Goal: Navigation & Orientation: Find specific page/section

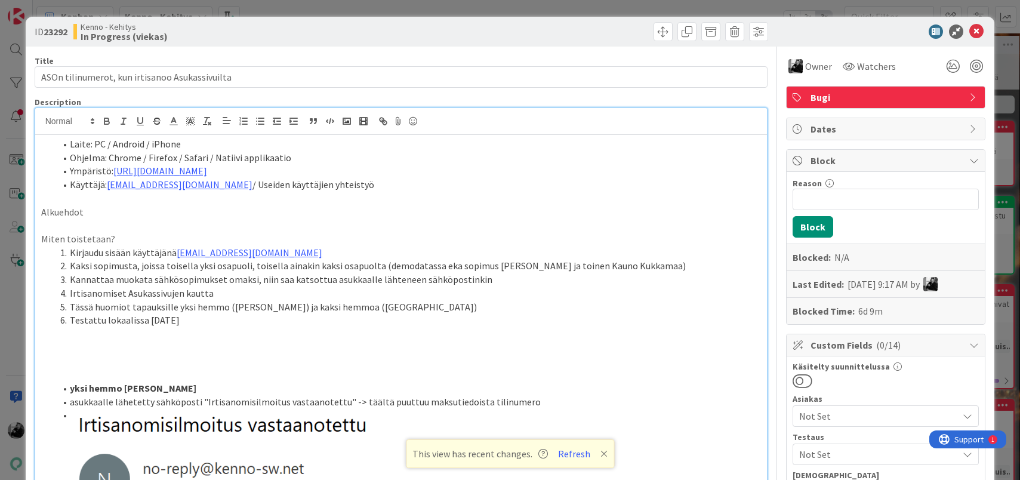
scroll to position [2675, 0]
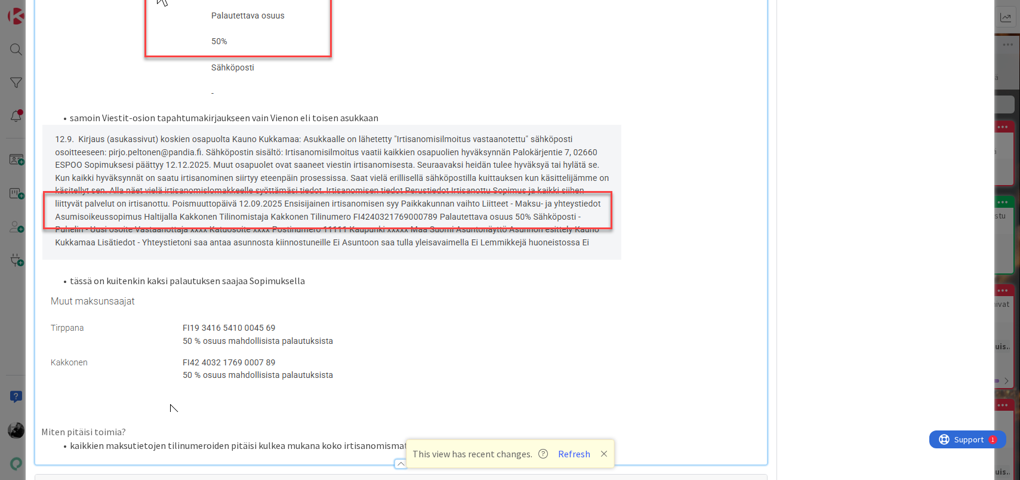
click at [434, 303] on p at bounding box center [401, 350] width 720 height 124
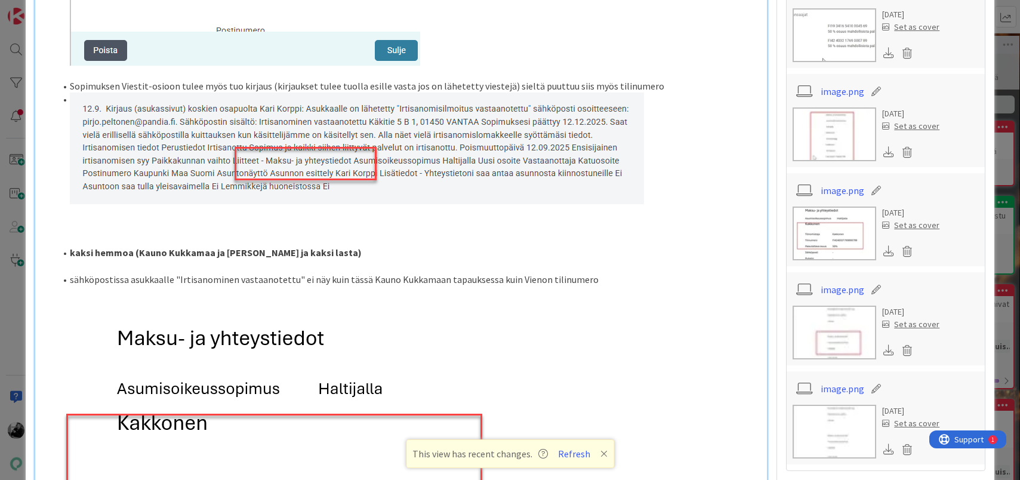
scroll to position [1272, 0]
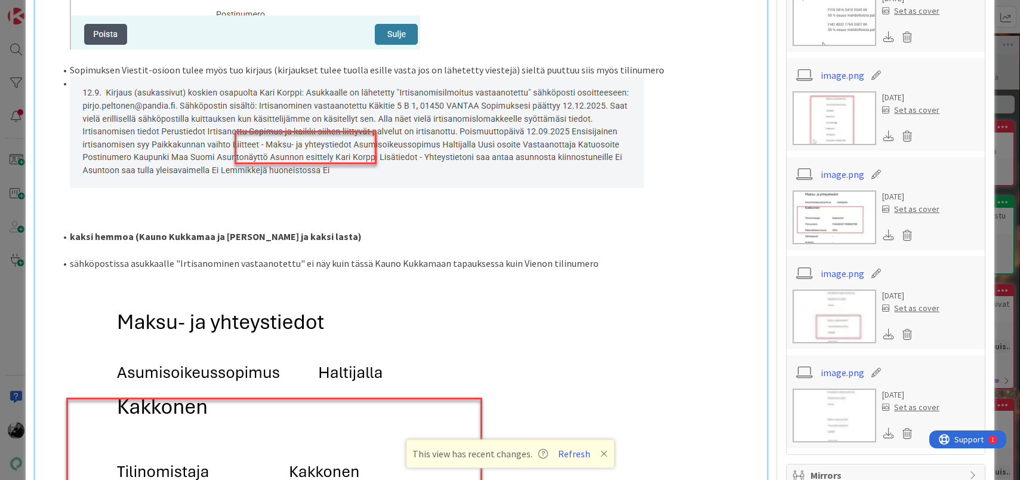
click at [608, 263] on li "sähköpostissa asukkaalle "Irtisanominen vastaanotettu" ei näy kuin tässä Kauno …" at bounding box center [408, 264] width 706 height 14
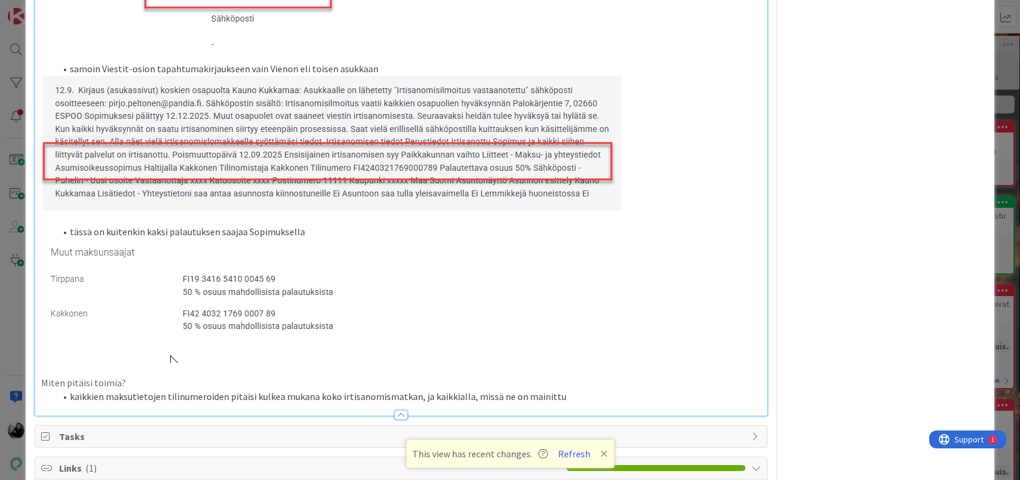
scroll to position [2335, 0]
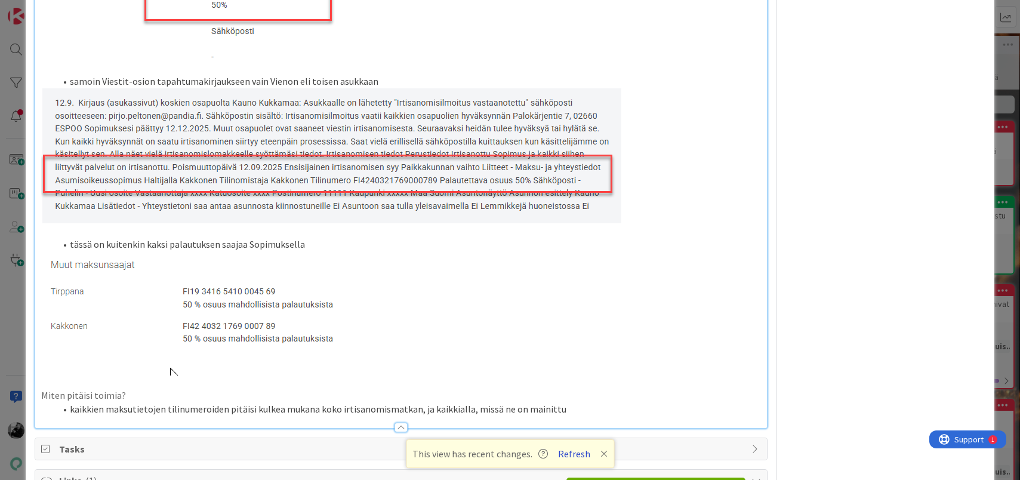
click at [570, 450] on button "Refresh" at bounding box center [574, 454] width 41 height 16
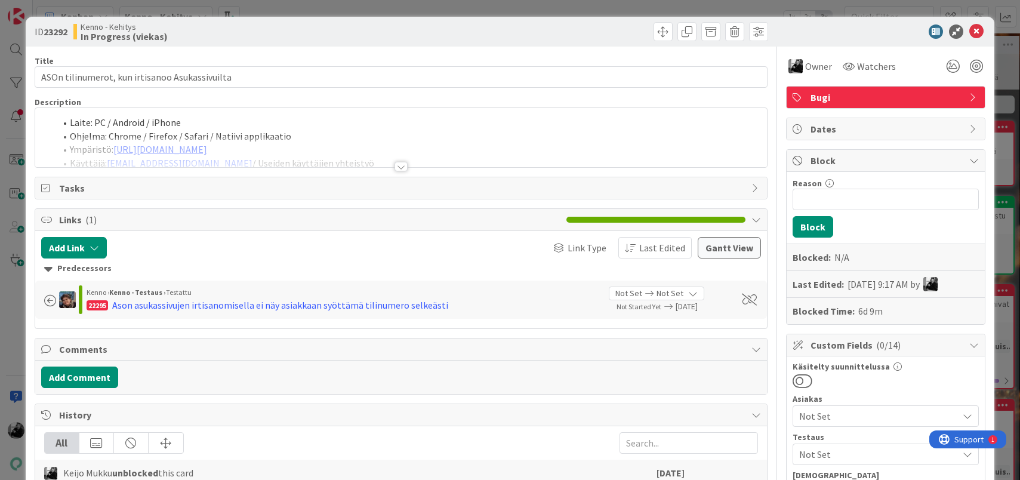
click at [406, 163] on div at bounding box center [400, 167] width 13 height 10
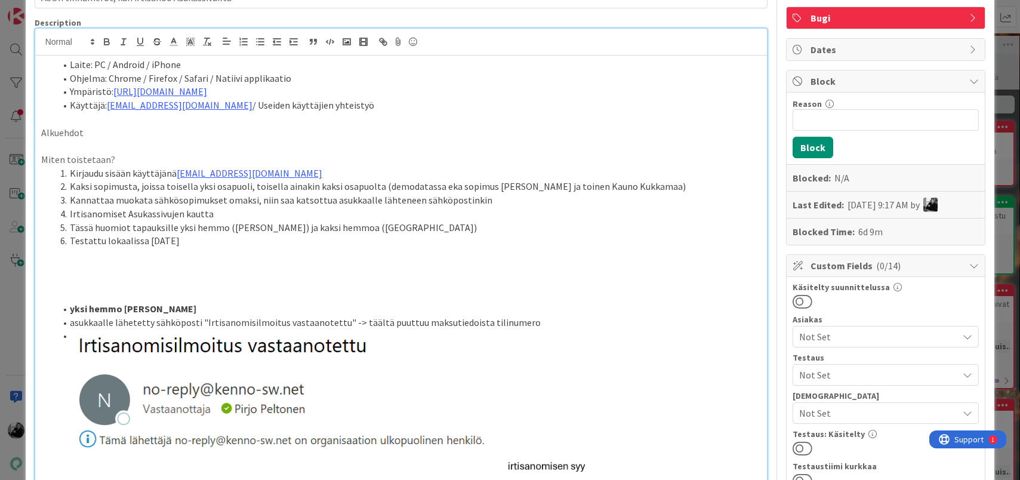
scroll to position [85, 0]
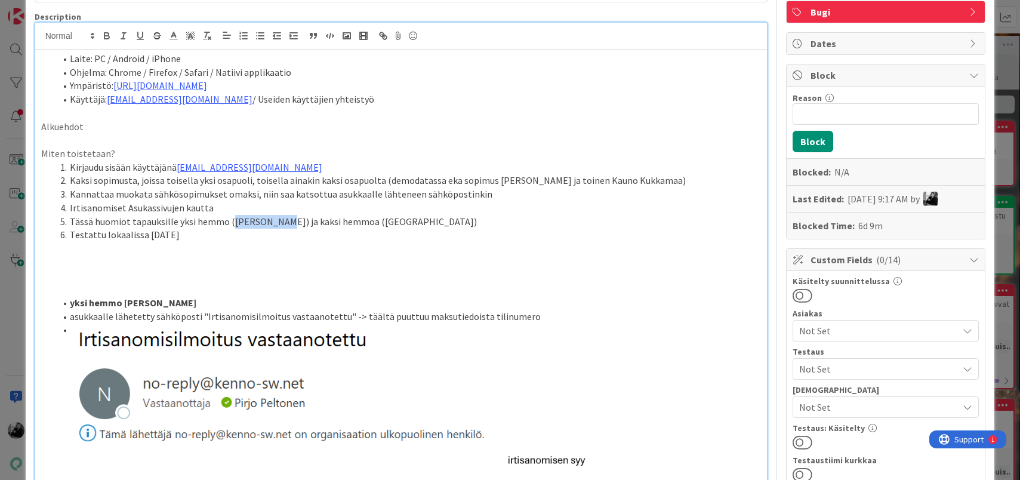
drag, startPoint x: 228, startPoint y: 222, endPoint x: 274, endPoint y: 223, distance: 46.0
click at [274, 223] on li "Tässä huomiot tapauksille yksi hemmo ([PERSON_NAME]) ja kaksi hemmoa ([GEOGRAPH…" at bounding box center [408, 222] width 706 height 14
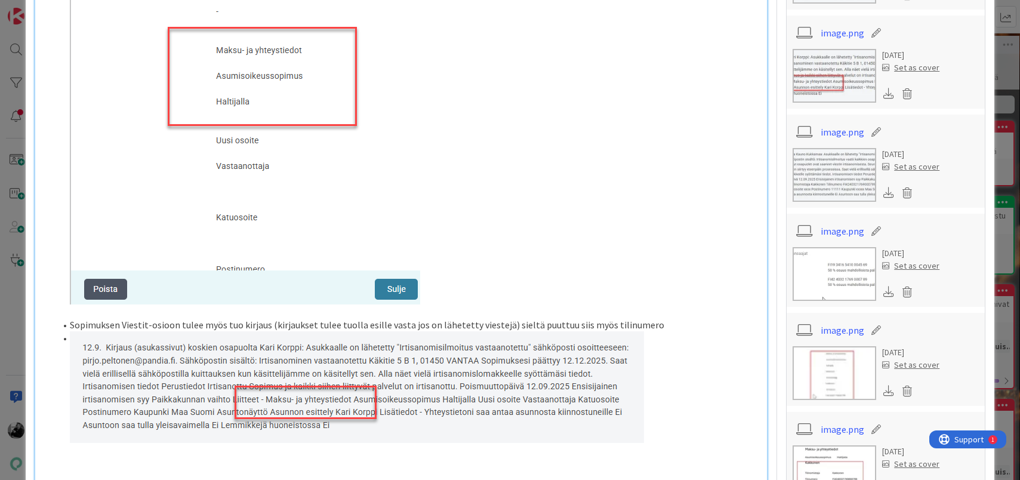
scroll to position [1023, 0]
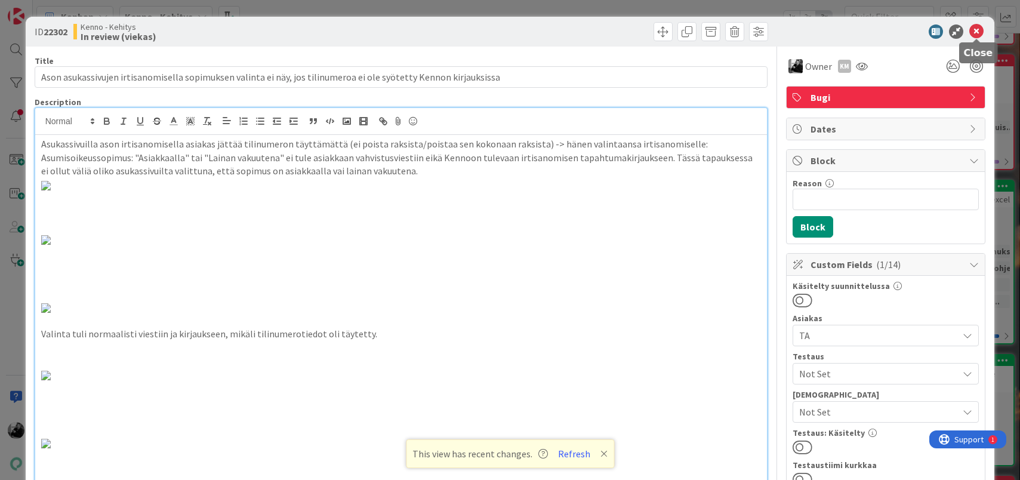
click at [974, 37] on icon at bounding box center [976, 31] width 14 height 14
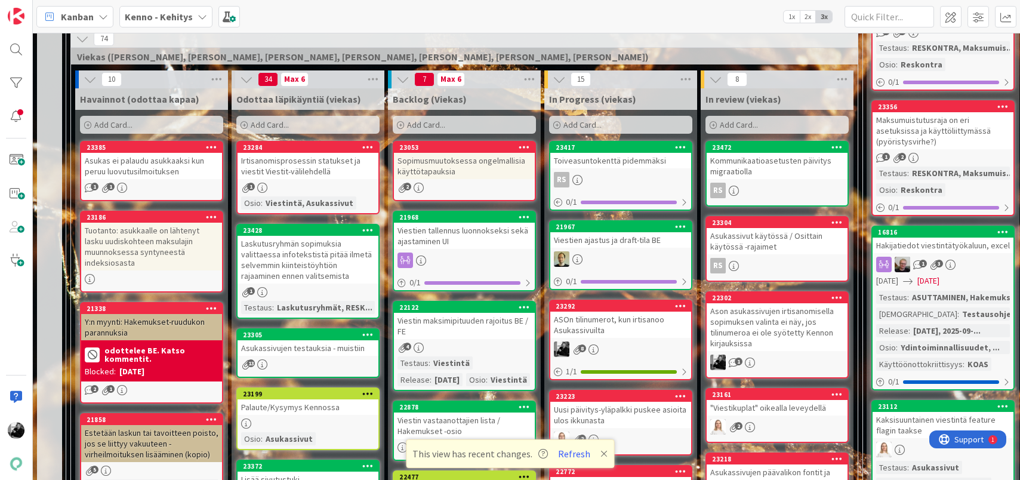
scroll to position [304, 0]
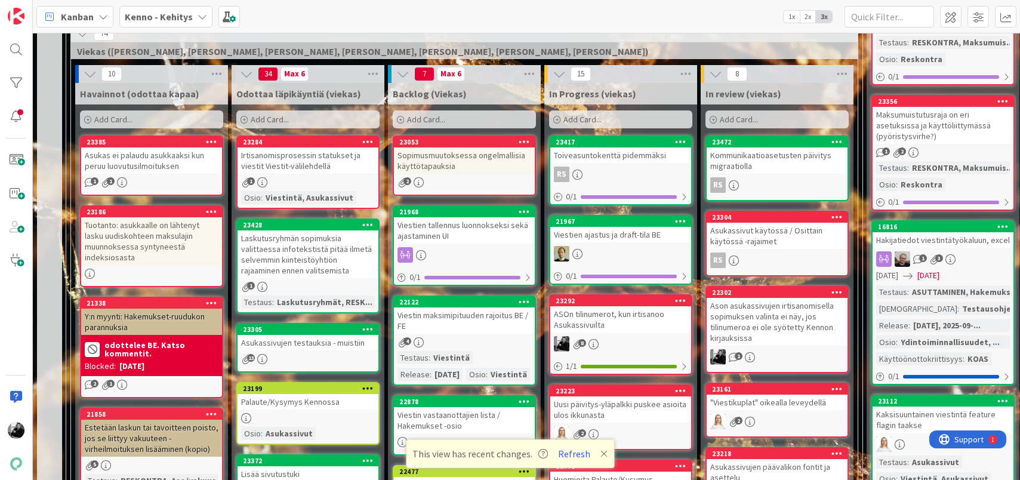
click at [748, 318] on div "Ason asukassivujen irtisanomisella sopimuksen valinta ei näy, jos tilinumeroa e…" at bounding box center [776, 322] width 141 height 48
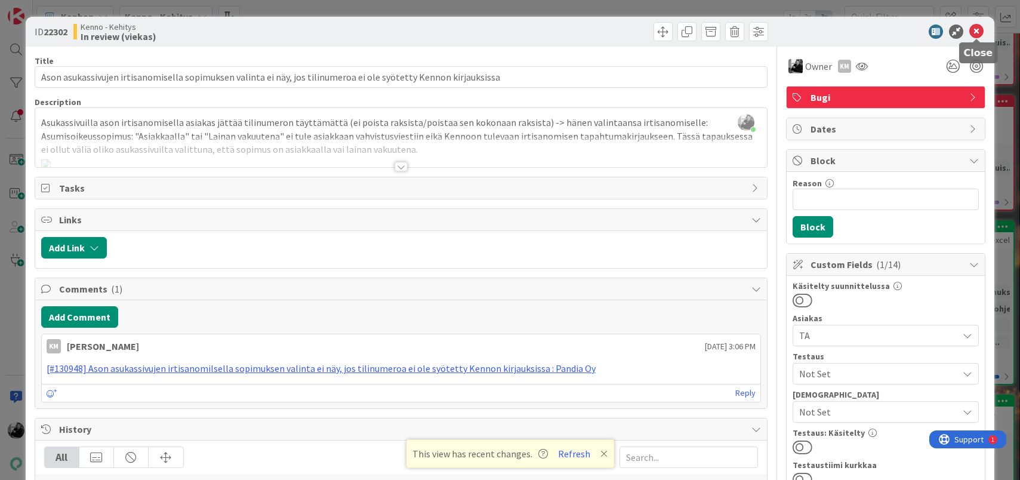
click at [979, 35] on icon at bounding box center [976, 31] width 14 height 14
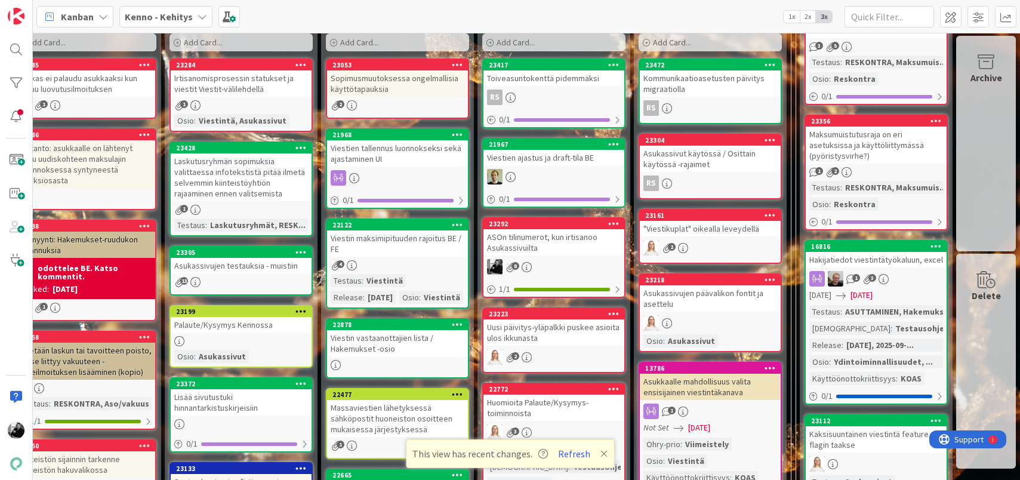
scroll to position [427, 67]
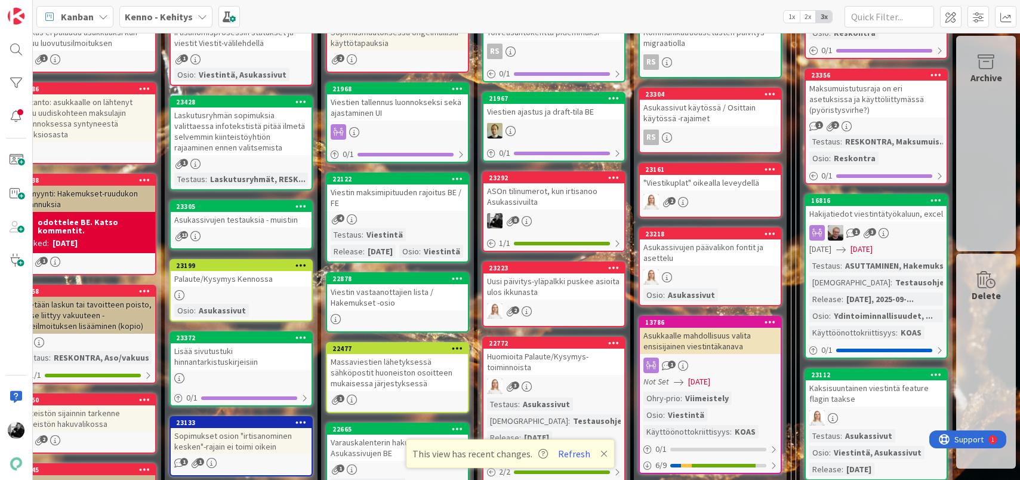
click at [554, 190] on div "ASOn tilinumerot, kun irtisanoo Asukassivuilta" at bounding box center [553, 196] width 141 height 26
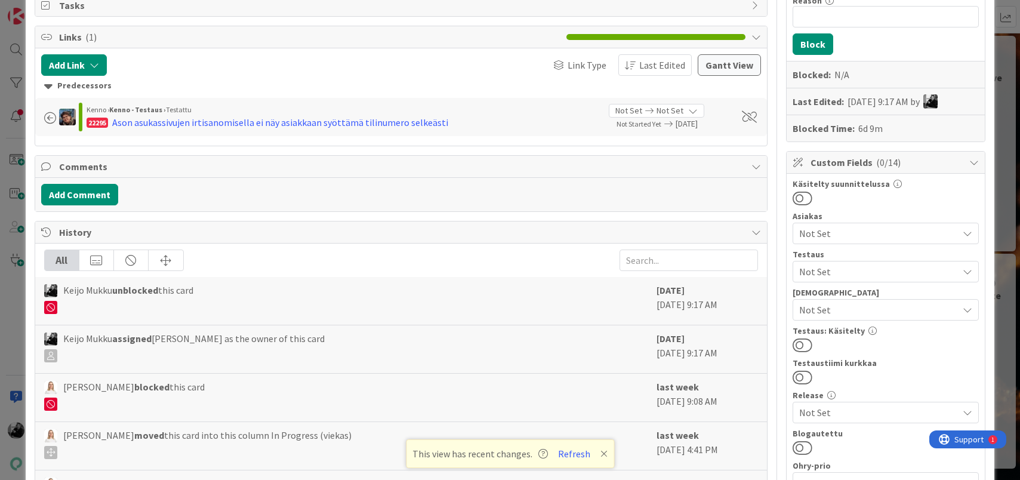
scroll to position [192, 0]
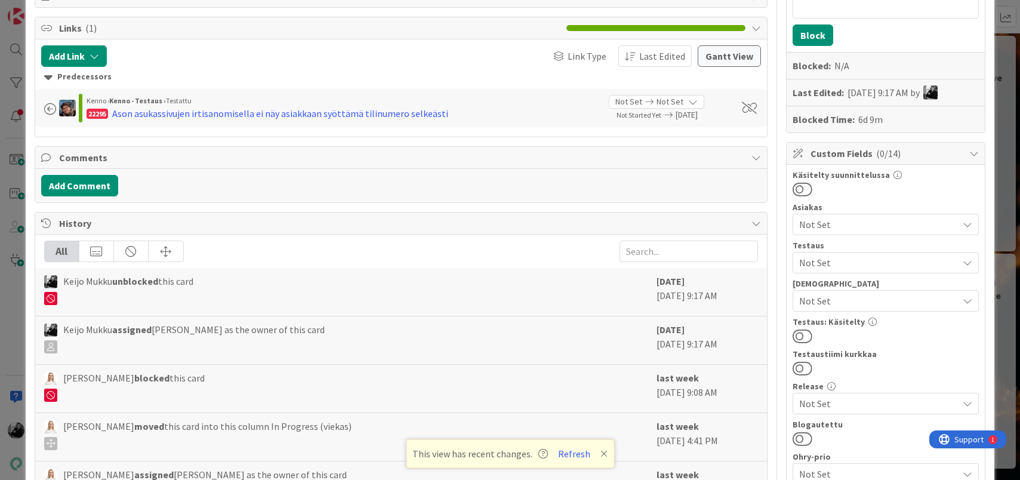
drag, startPoint x: 229, startPoint y: 213, endPoint x: 81, endPoint y: 209, distance: 147.4
click at [89, 189] on button "Add Comment" at bounding box center [79, 185] width 77 height 21
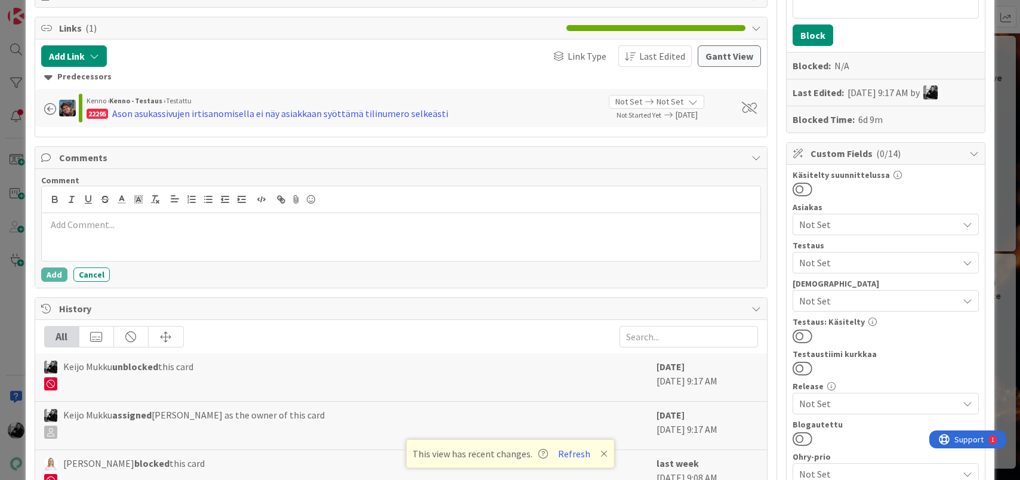
click at [122, 239] on div at bounding box center [401, 237] width 719 height 48
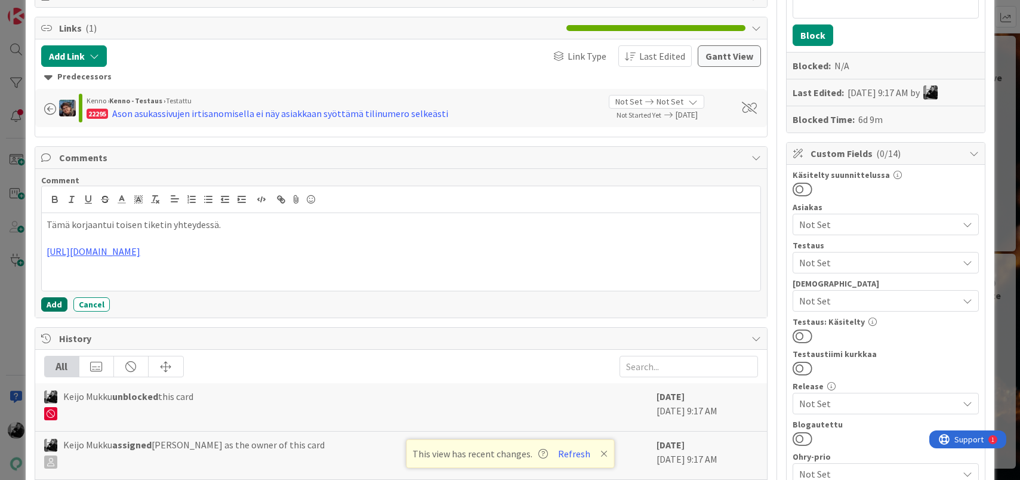
click at [54, 303] on button "Add" at bounding box center [54, 304] width 26 height 14
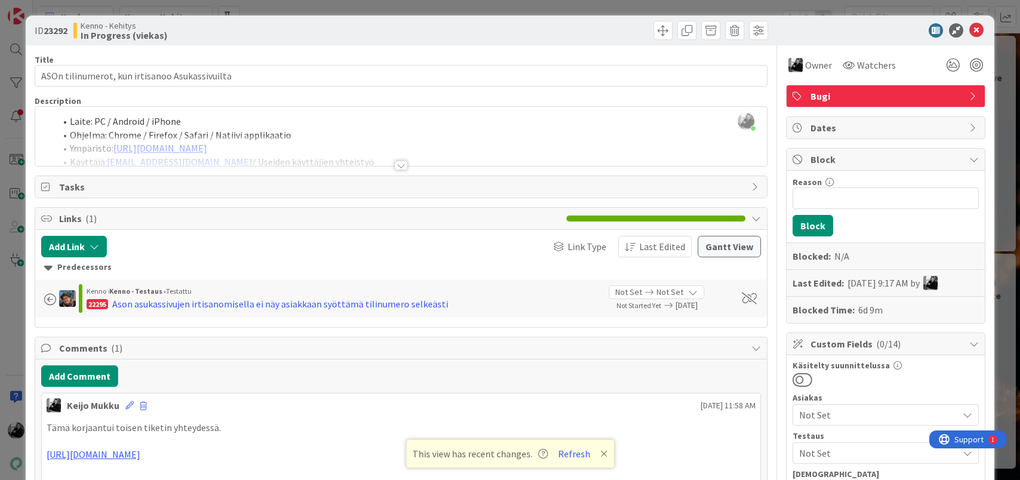
scroll to position [0, 0]
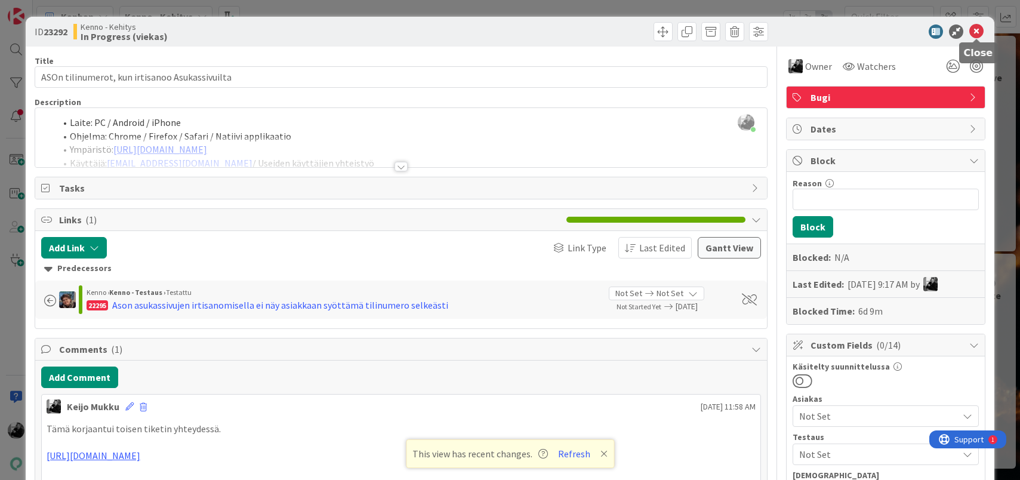
click at [977, 28] on icon at bounding box center [976, 31] width 14 height 14
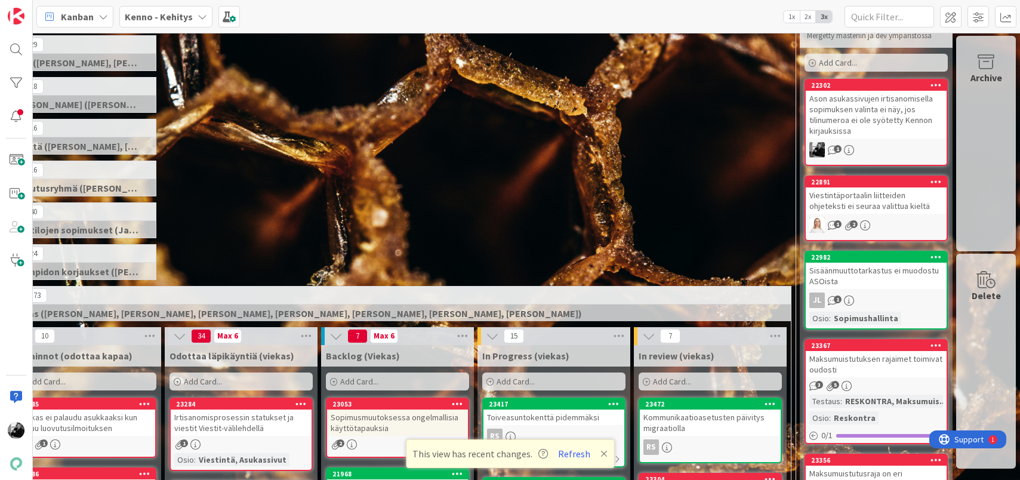
scroll to position [0, 67]
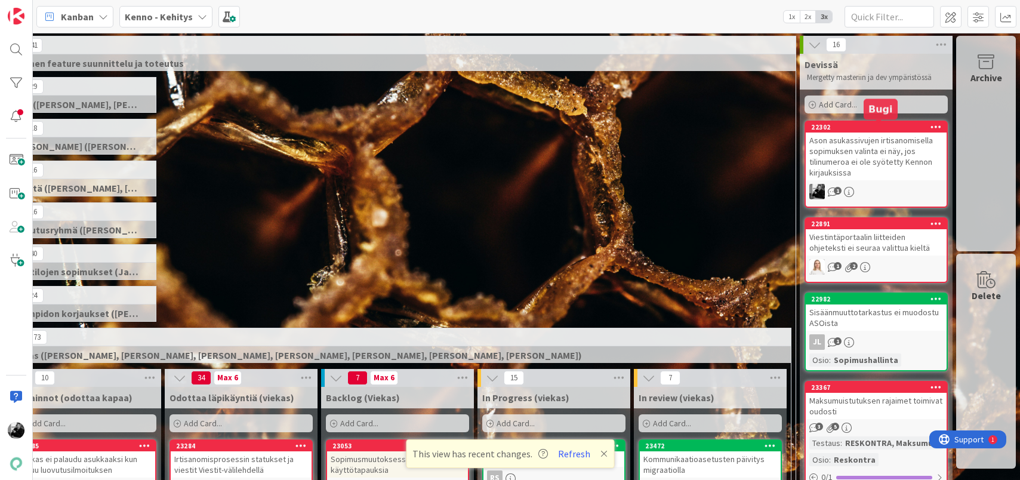
click at [841, 152] on div "Ason asukassivujen irtisanomisella sopimuksen valinta ei näy, jos tilinumeroa e…" at bounding box center [875, 156] width 141 height 48
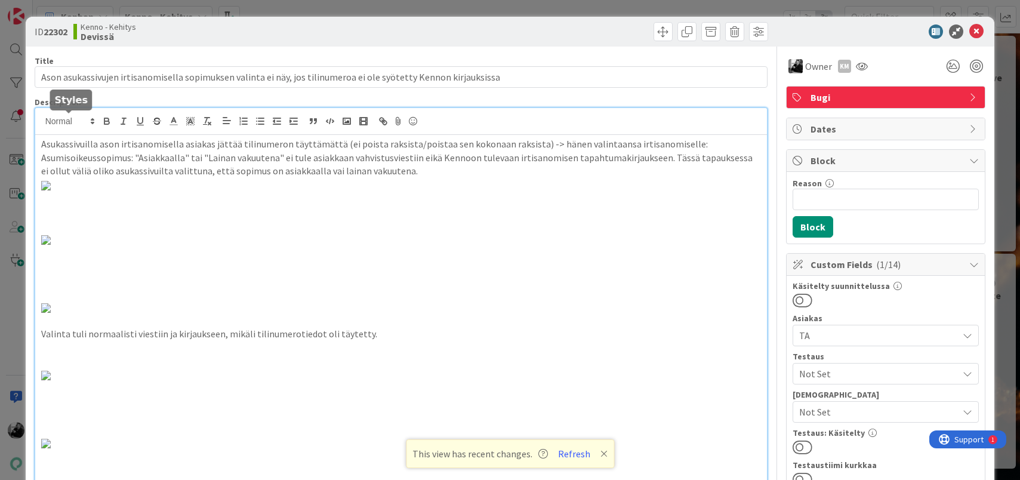
click at [42, 122] on div "Keijo Mukku just joined Asukassivuilla ason irtisanomisella asiakas jättää tili…" at bounding box center [401, 427] width 732 height 638
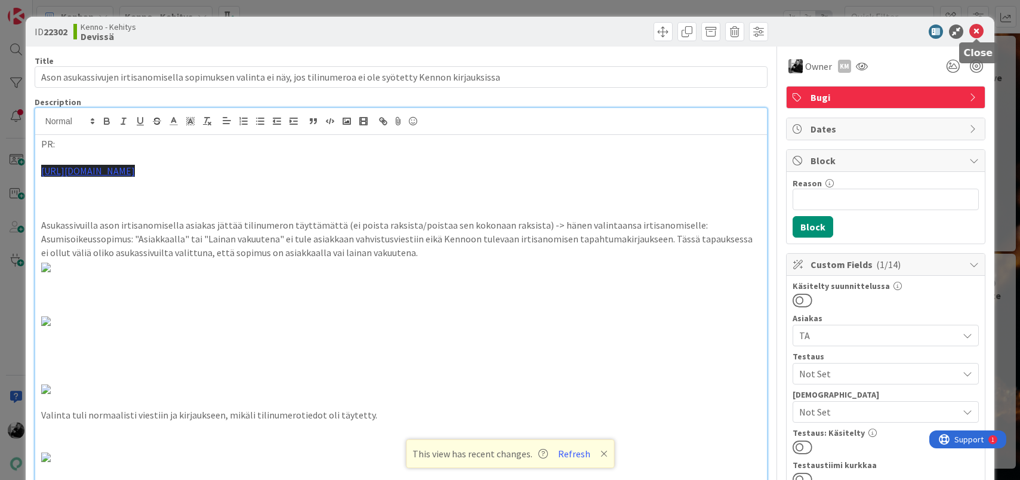
click at [973, 29] on icon at bounding box center [976, 31] width 14 height 14
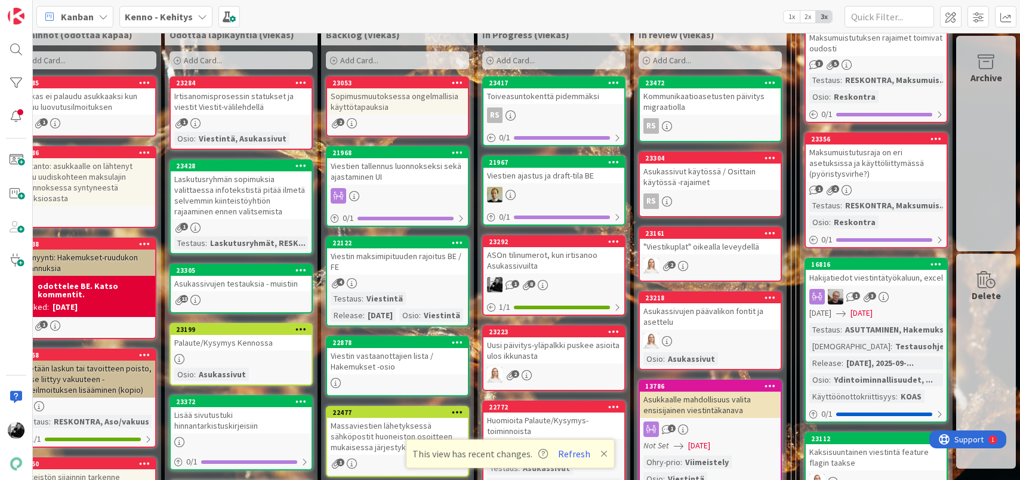
scroll to position [371, 67]
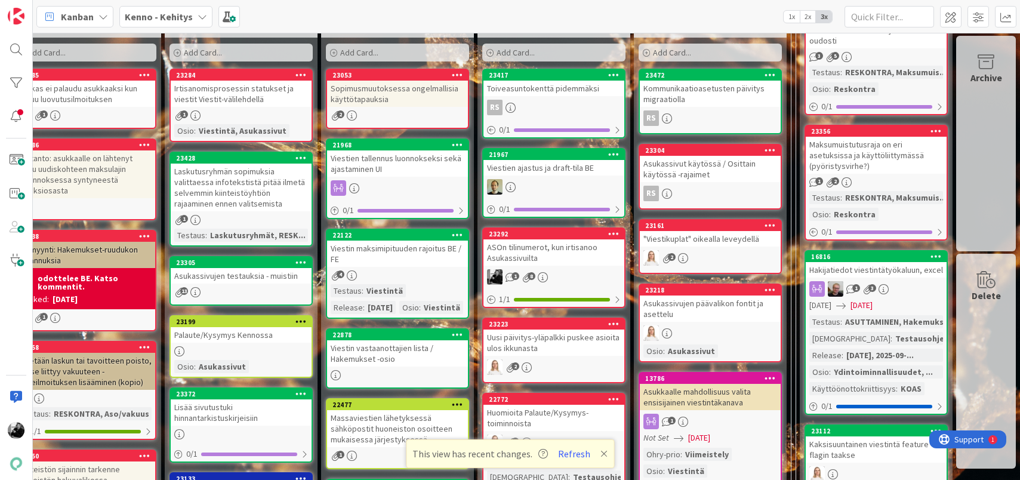
click at [524, 248] on div "ASOn tilinumerot, kun irtisanoo Asukassivuilta" at bounding box center [553, 252] width 141 height 26
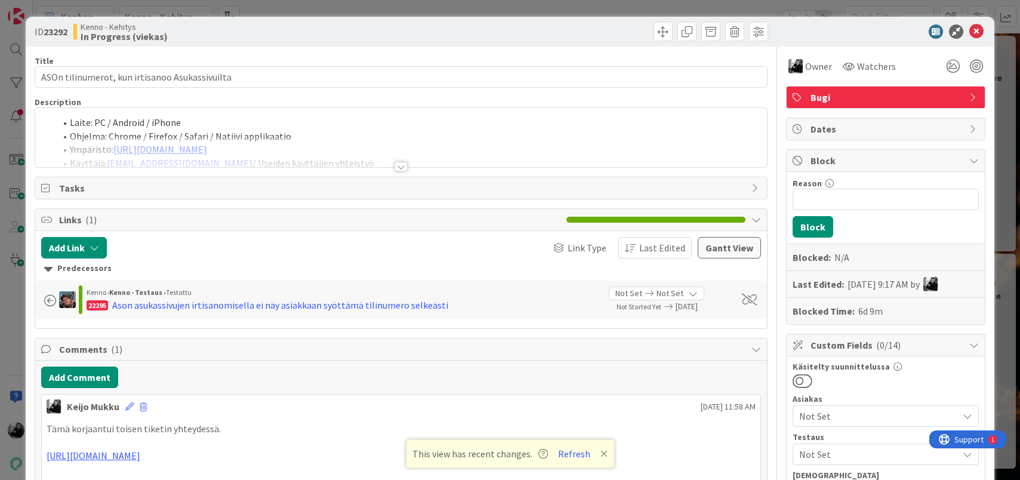
scroll to position [20, 0]
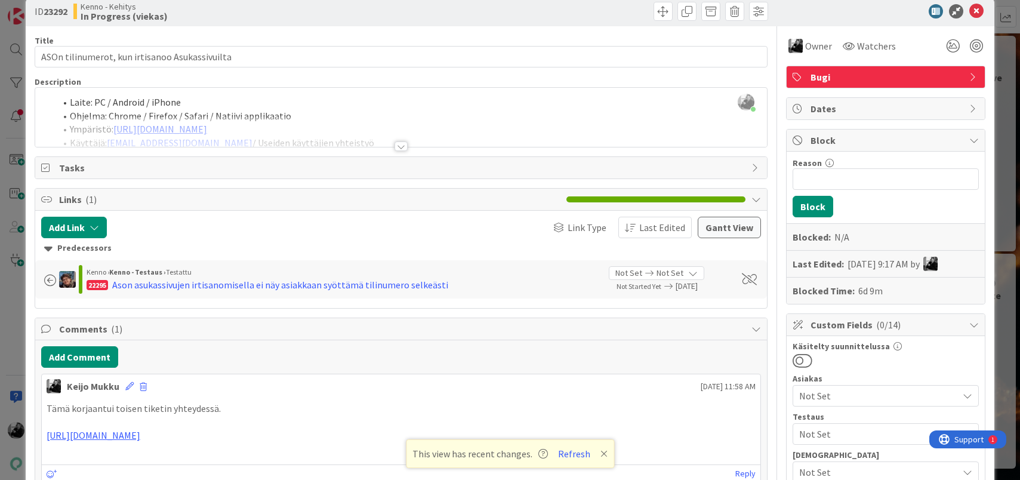
click at [41, 99] on div "Keijo Mukku just joined Laite: PC / Android / iPhone Ohjelma: Chrome / Firefox …" at bounding box center [401, 117] width 732 height 59
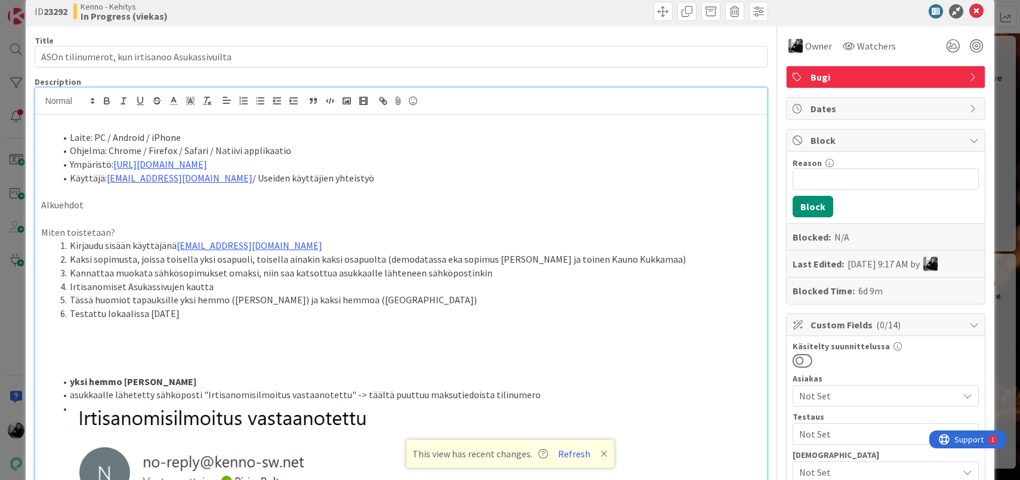
scroll to position [34, 0]
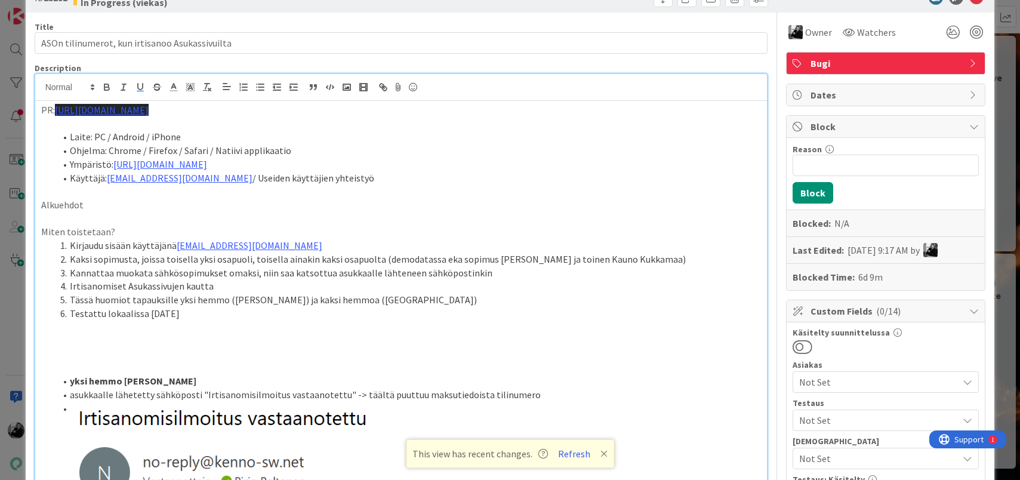
click at [266, 119] on p at bounding box center [401, 124] width 720 height 14
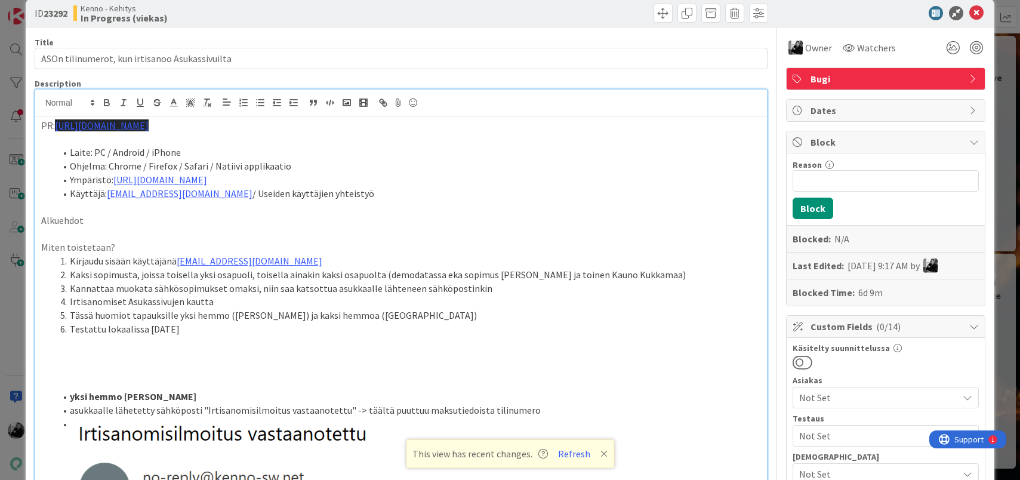
scroll to position [0, 0]
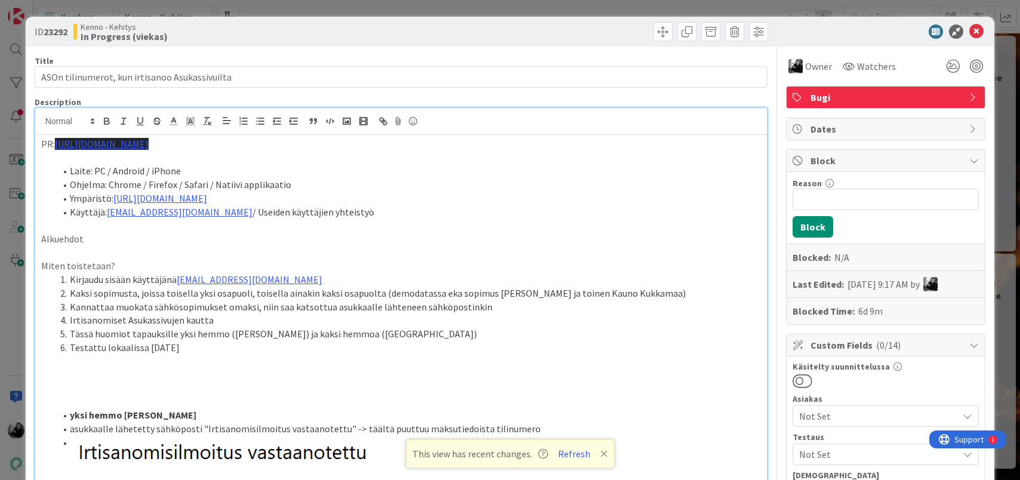
click at [42, 141] on p "PR: https://github.com/pandiafi/kenno/pull/8460" at bounding box center [401, 144] width 720 height 14
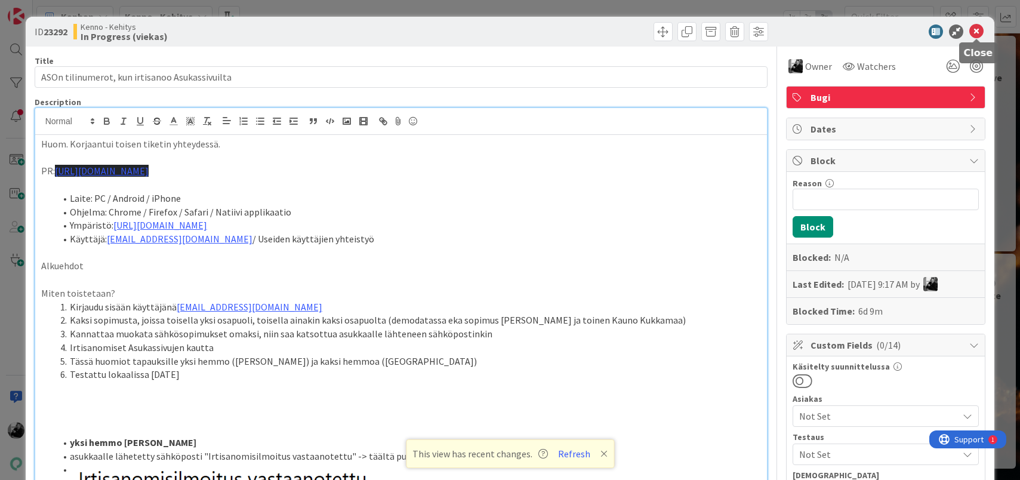
click at [975, 35] on icon at bounding box center [976, 31] width 14 height 14
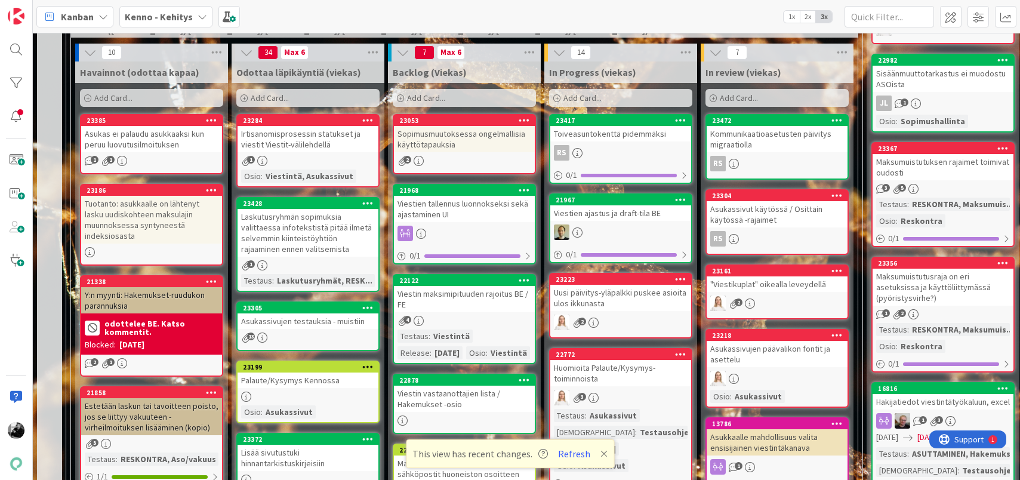
scroll to position [324, 0]
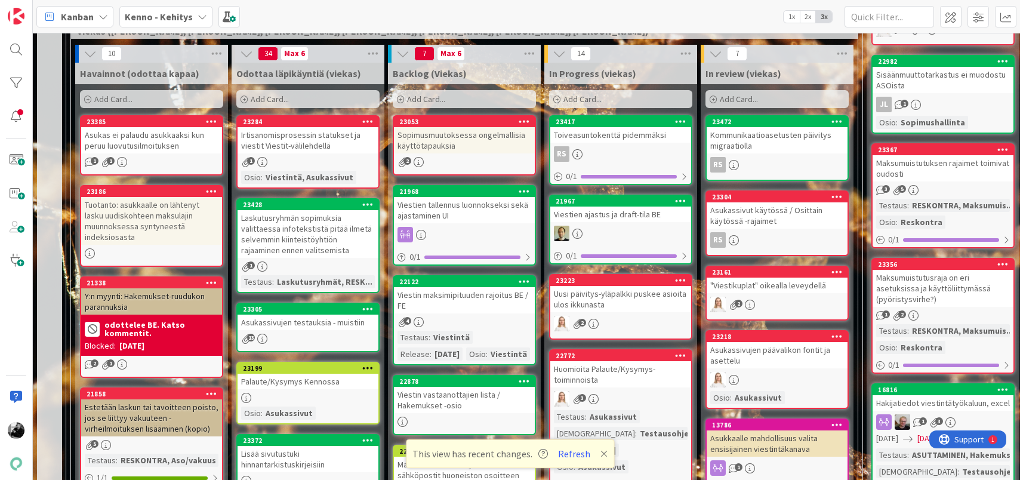
click at [495, 137] on div "Sopimusmuutoksessa ongelmallisia käyttötapauksia" at bounding box center [464, 140] width 141 height 26
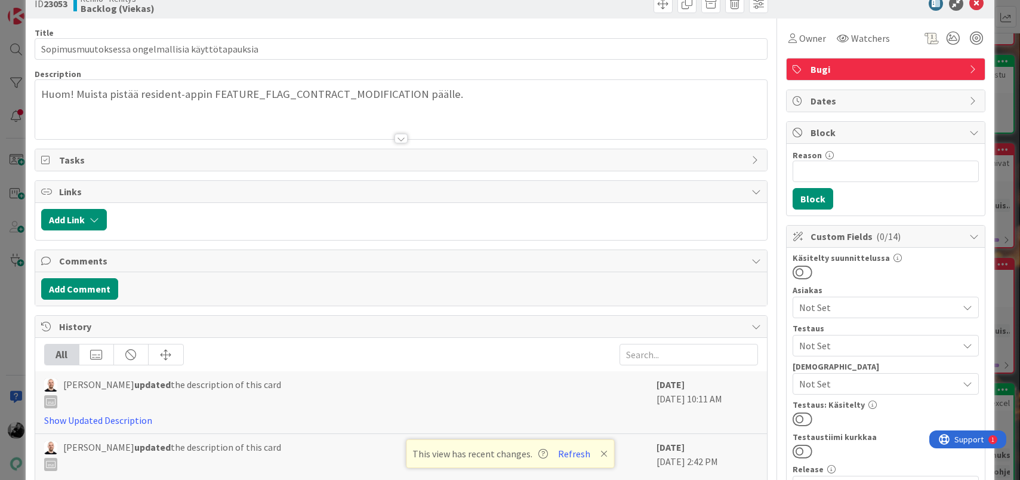
scroll to position [48, 0]
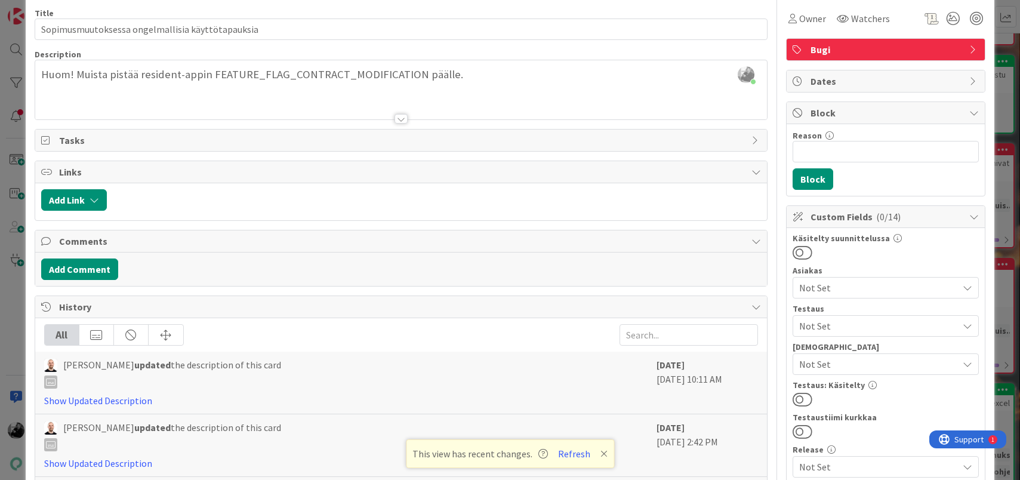
click at [410, 118] on div at bounding box center [401, 104] width 732 height 30
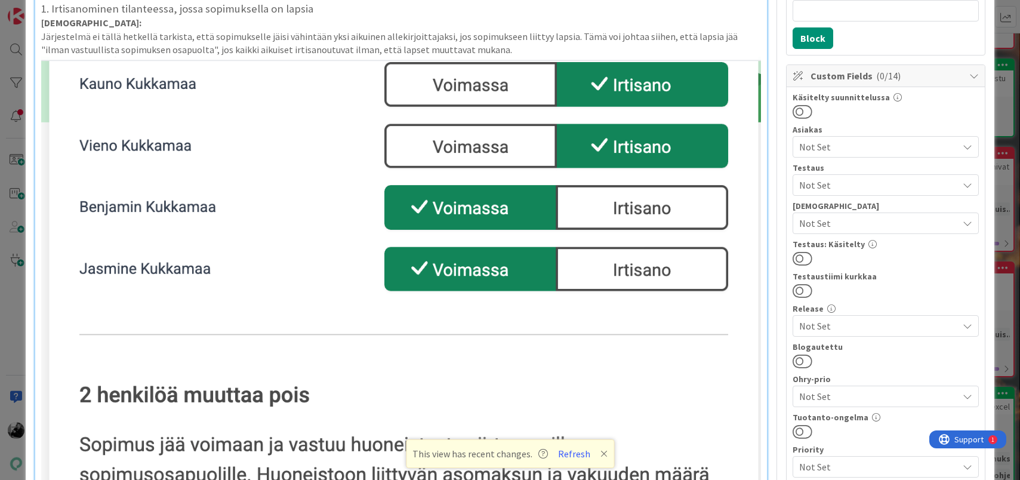
scroll to position [0, 0]
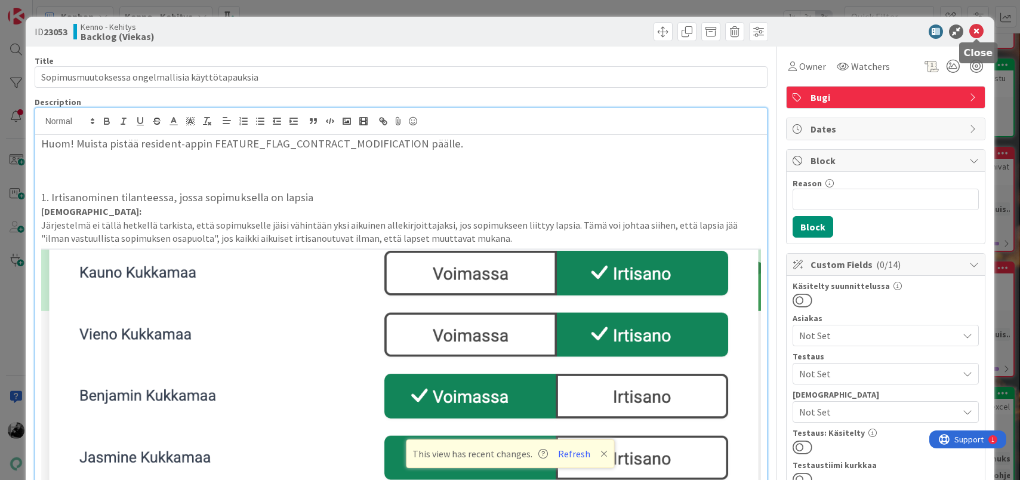
click at [977, 32] on icon at bounding box center [976, 31] width 14 height 14
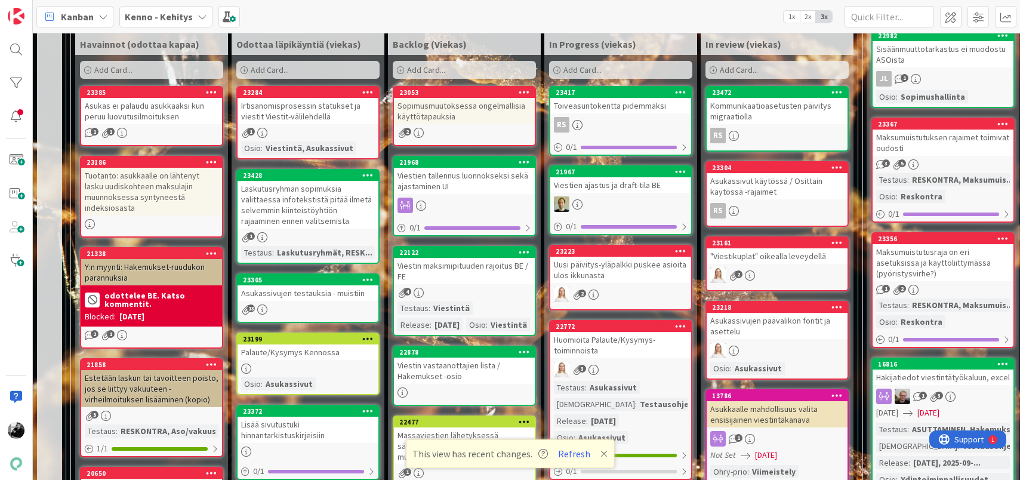
scroll to position [346, 0]
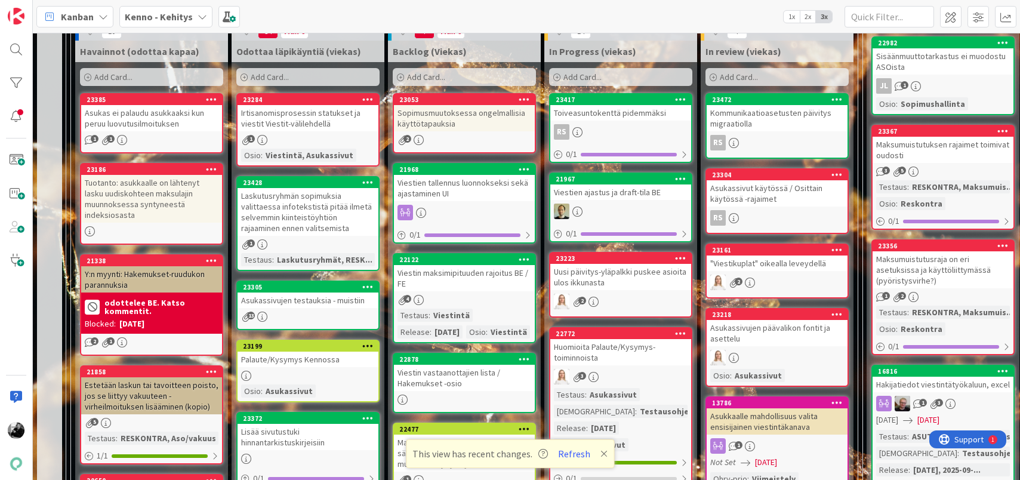
click at [467, 391] on div "Viestin vastaanottajien lista / Hakemukset -osio" at bounding box center [464, 378] width 141 height 26
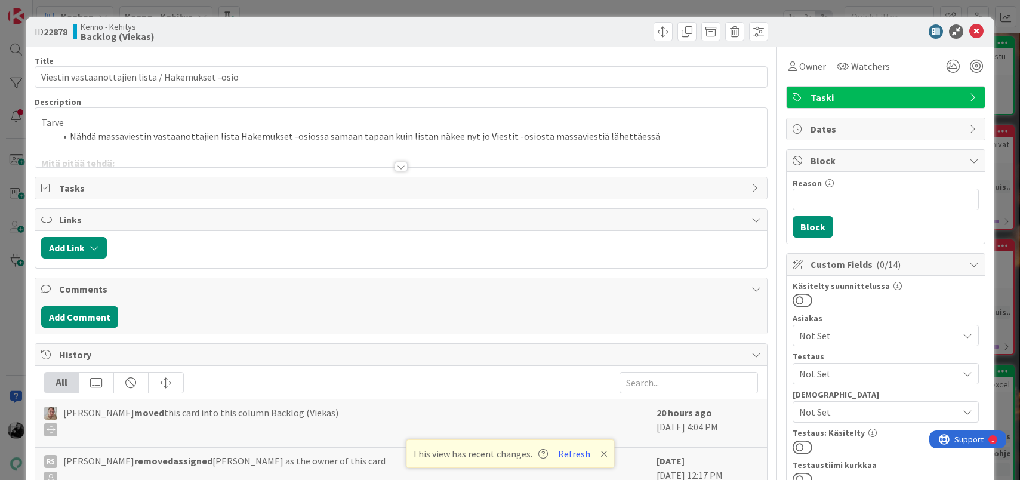
click at [403, 168] on div at bounding box center [400, 167] width 13 height 10
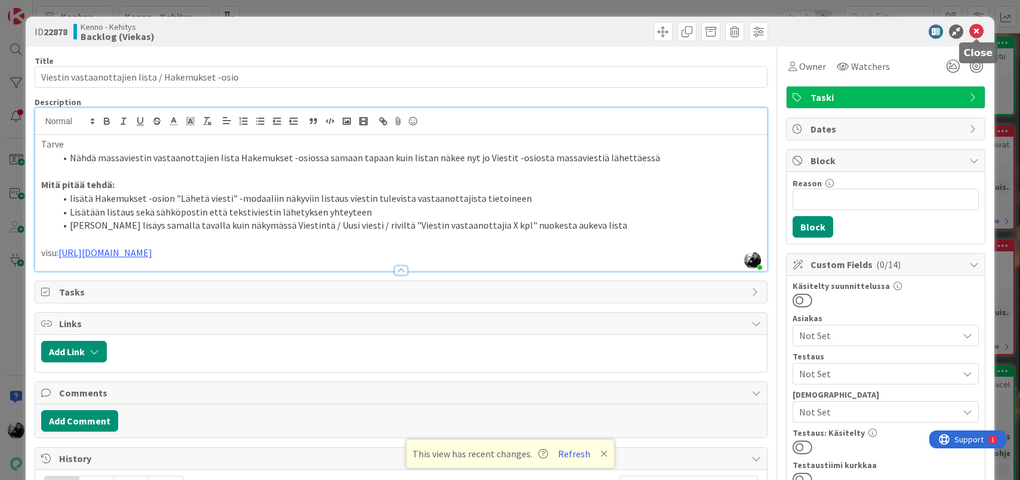
click at [977, 31] on icon at bounding box center [976, 31] width 14 height 14
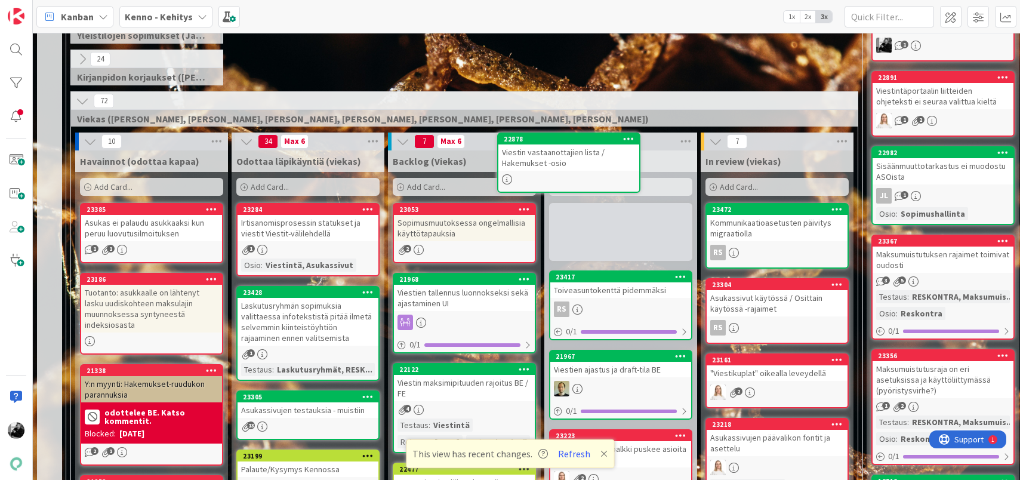
scroll to position [215, 0]
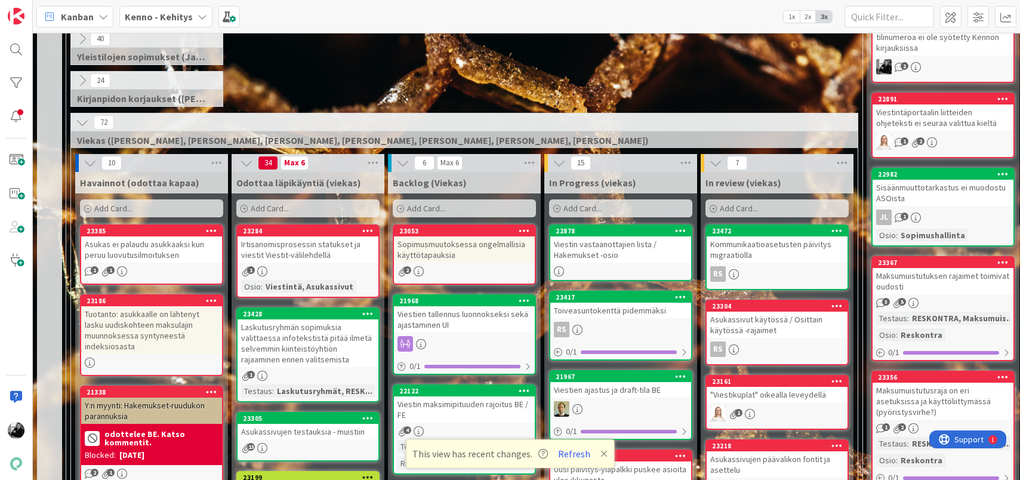
click at [615, 250] on div "Viestin vastaanottajien lista / Hakemukset -osio" at bounding box center [620, 249] width 141 height 26
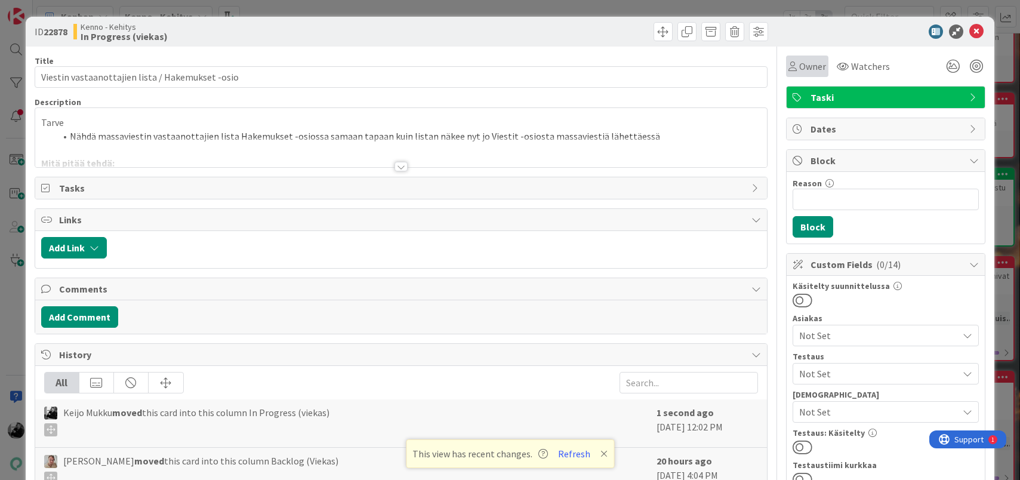
click at [817, 65] on span "Owner" at bounding box center [812, 66] width 27 height 14
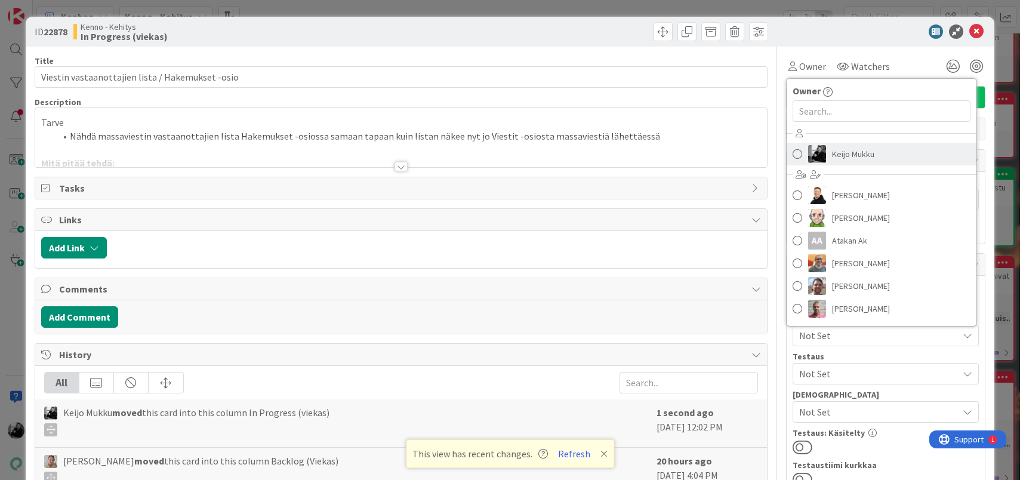
click at [835, 150] on span "Keijo Mukku" at bounding box center [853, 154] width 42 height 18
